Goal: Navigation & Orientation: Find specific page/section

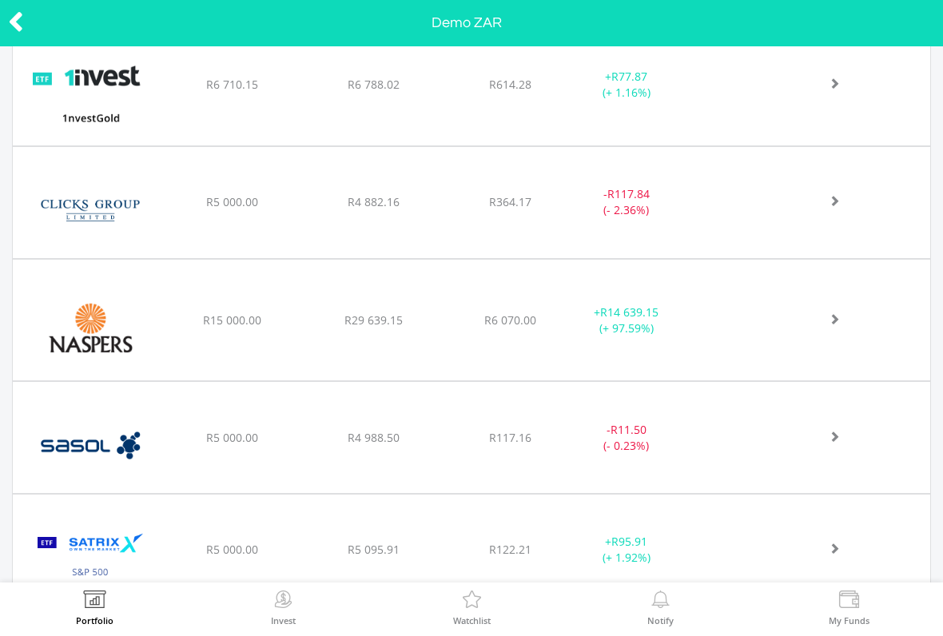
scroll to position [534, 0]
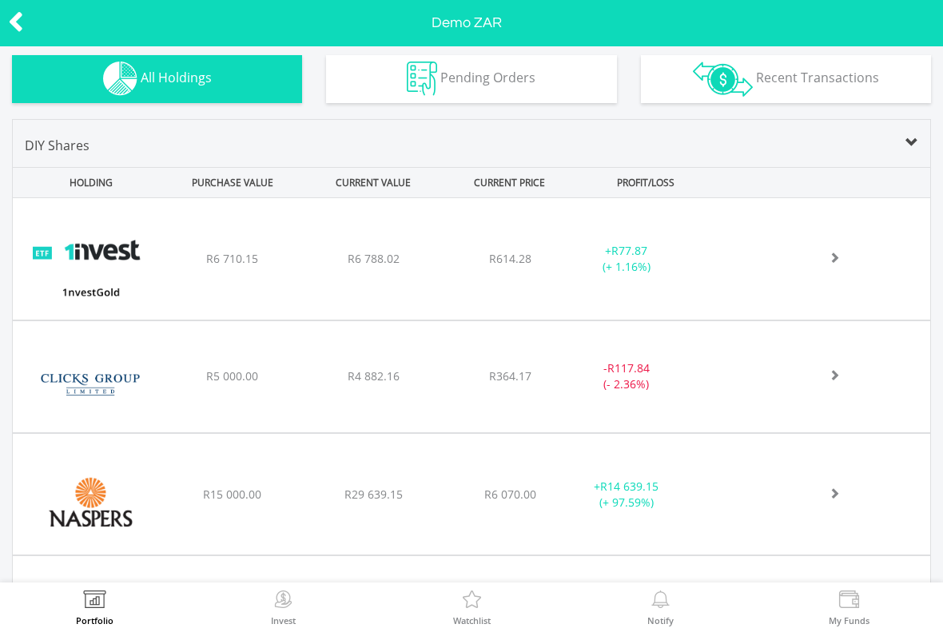
click at [846, 257] on div at bounding box center [824, 259] width 211 height 16
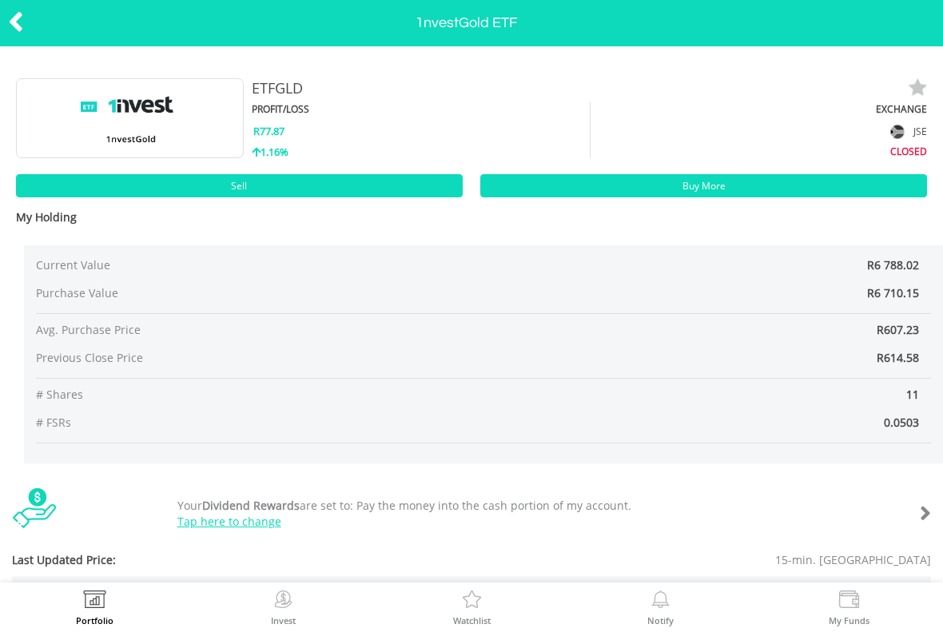
click at [22, 21] on icon at bounding box center [16, 21] width 16 height 31
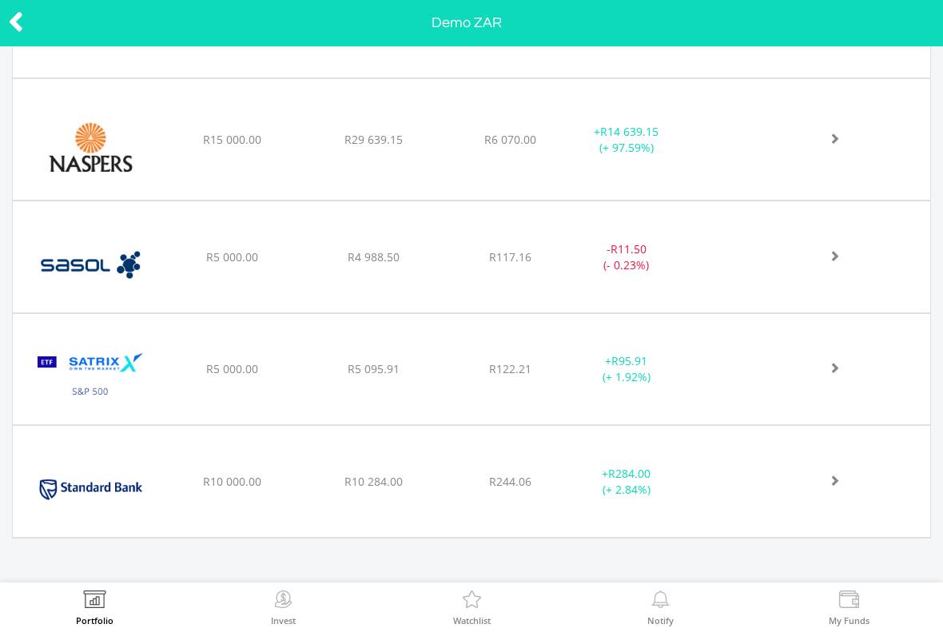
scroll to position [888, 0]
click at [240, 537] on div "﻿ Standard Bank Group Limited R10 000.00 R10 284.00 R244.06 + R284.00 (+ 2.84%)" at bounding box center [472, 482] width 918 height 111
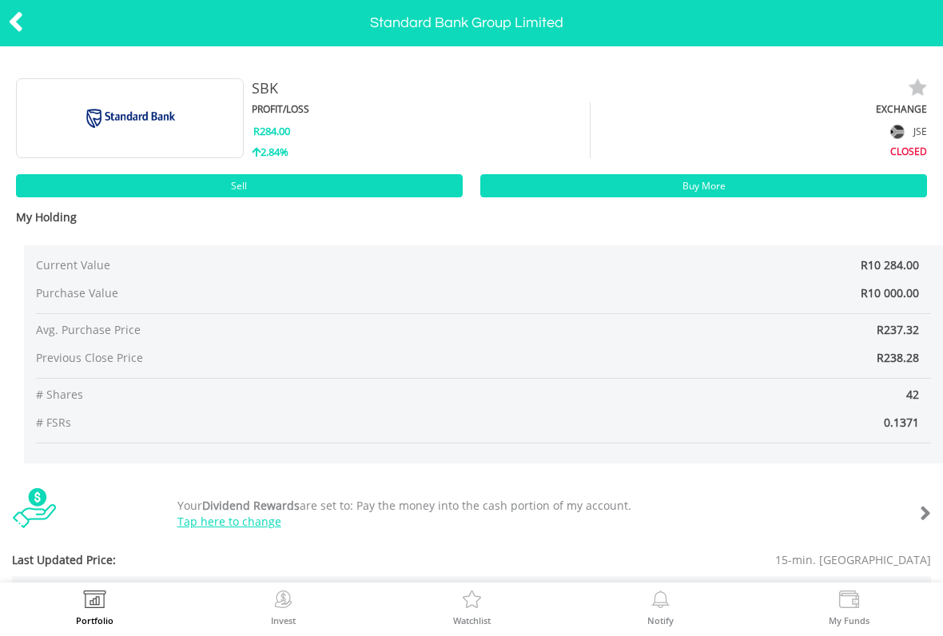
click at [33, 27] on div at bounding box center [47, 23] width 94 height 34
click at [33, 26] on div at bounding box center [47, 23] width 94 height 34
click at [10, 28] on icon at bounding box center [16, 21] width 16 height 31
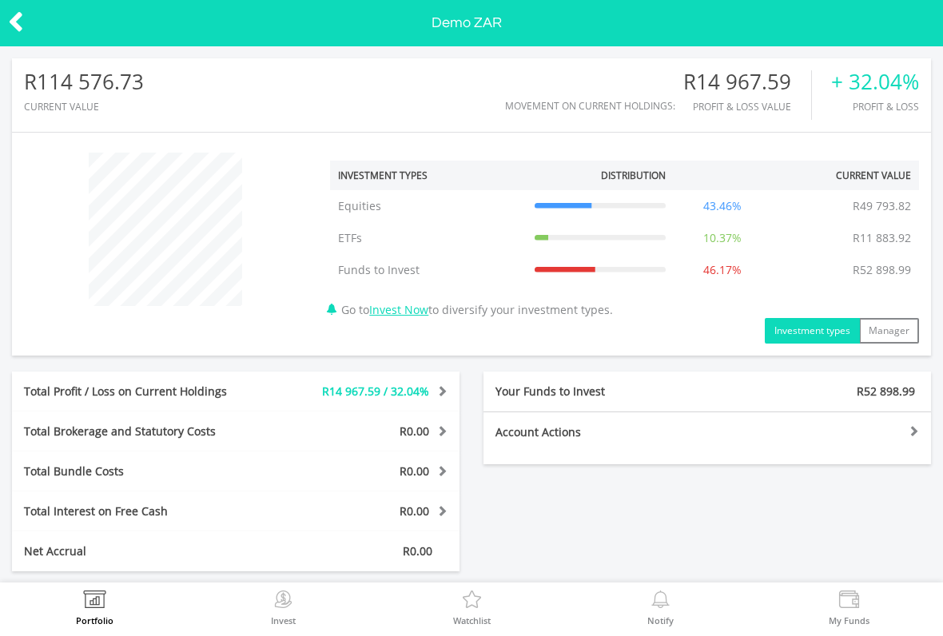
click at [102, 625] on label "Portfolio" at bounding box center [95, 620] width 38 height 9
